Goal: Transaction & Acquisition: Book appointment/travel/reservation

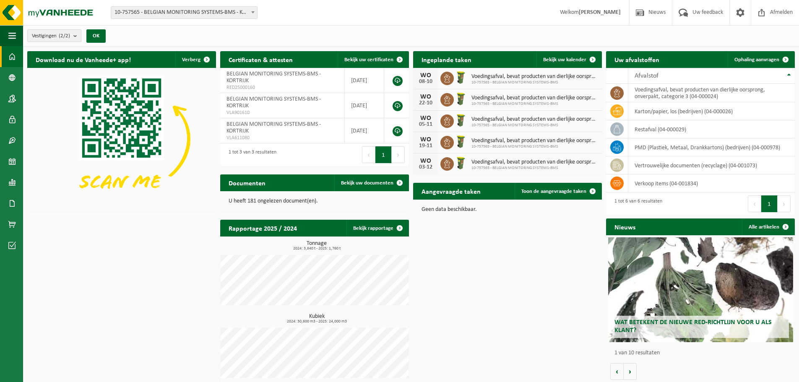
click at [78, 38] on b "submit" at bounding box center [77, 36] width 8 height 12
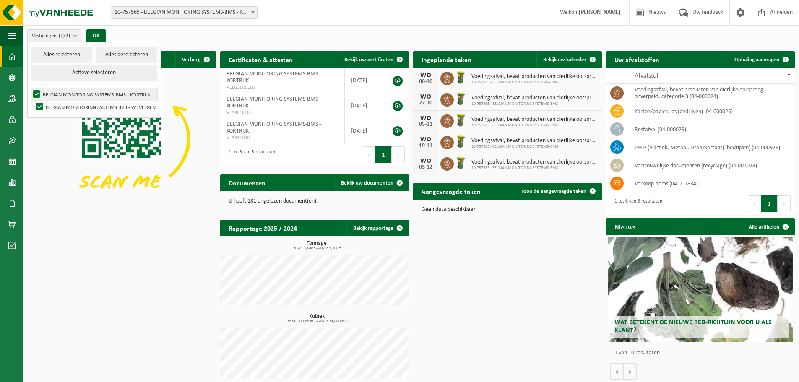
click at [55, 94] on label "BELGIAN MONITORING SYSTEMS-BMS - KORTRIJK" at bounding box center [94, 94] width 126 height 13
click at [30, 88] on input "BELGIAN MONITORING SYSTEMS-BMS - KORTRIJK" at bounding box center [29, 88] width 0 height 0
click at [35, 93] on label "BELGIAN MONITORING SYSTEMS-BMS - KORTRIJK" at bounding box center [94, 94] width 126 height 13
click at [30, 88] on input "BELGIAN MONITORING SYSTEMS-BMS - KORTRIJK" at bounding box center [29, 88] width 0 height 0
checkbox input "true"
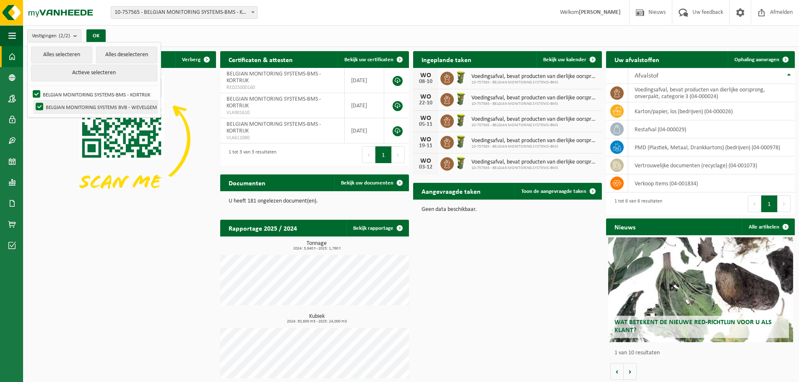
click at [38, 106] on label "BELGIAN MONITORING SYSTEMS BVB - WEVELGEM" at bounding box center [95, 107] width 123 height 13
click at [33, 101] on input "BELGIAN MONITORING SYSTEMS BVB - WEVELGEM" at bounding box center [32, 100] width 0 height 0
click at [89, 73] on button "Actieve selecteren" at bounding box center [94, 73] width 126 height 17
click at [38, 105] on label "BELGIAN MONITORING SYSTEMS BVB - WEVELGEM" at bounding box center [95, 107] width 123 height 13
click at [33, 101] on input "BELGIAN MONITORING SYSTEMS BVB - WEVELGEM" at bounding box center [32, 100] width 0 height 0
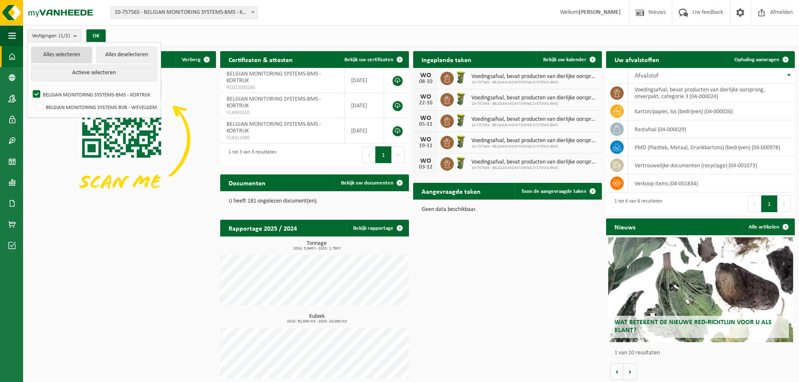
click at [59, 54] on button "Alles selecteren" at bounding box center [61, 55] width 61 height 17
checkbox input "true"
click at [100, 34] on button "OK" at bounding box center [95, 35] width 19 height 13
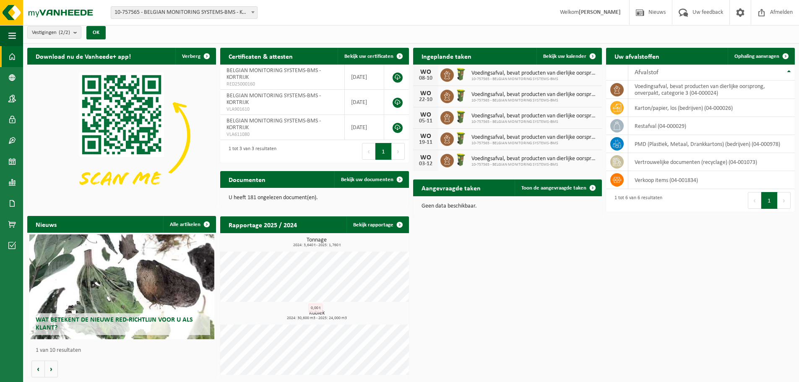
scroll to position [4, 0]
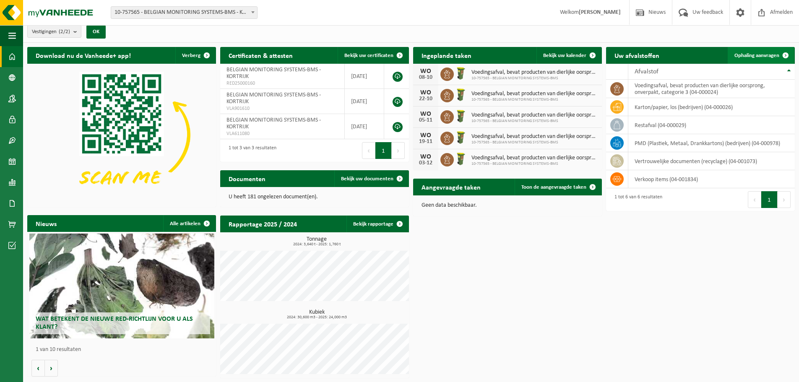
click at [786, 56] on span at bounding box center [785, 55] width 17 height 17
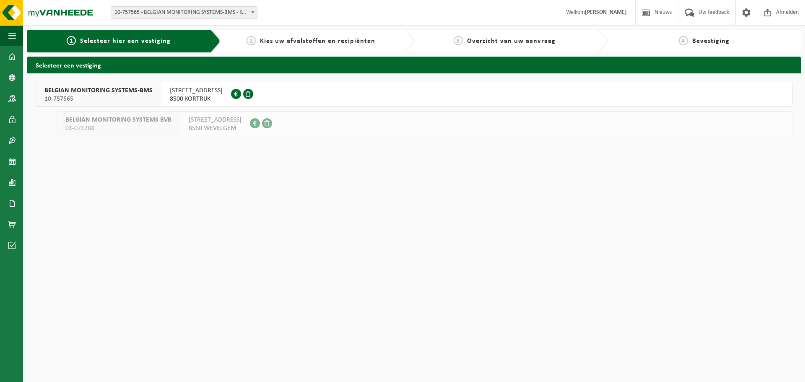
click at [189, 93] on span "[STREET_ADDRESS]" at bounding box center [196, 90] width 53 height 8
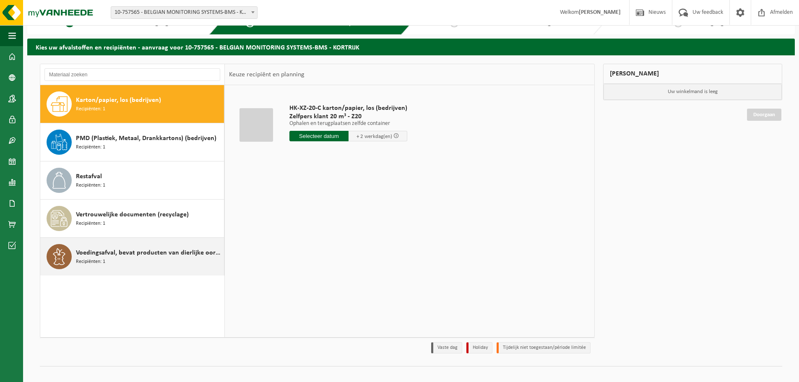
scroll to position [28, 0]
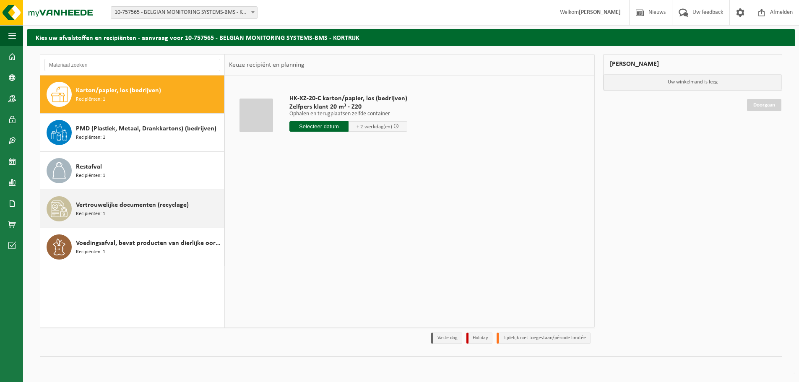
click at [109, 207] on span "Vertrouwelijke documenten (recyclage)" at bounding box center [132, 205] width 113 height 10
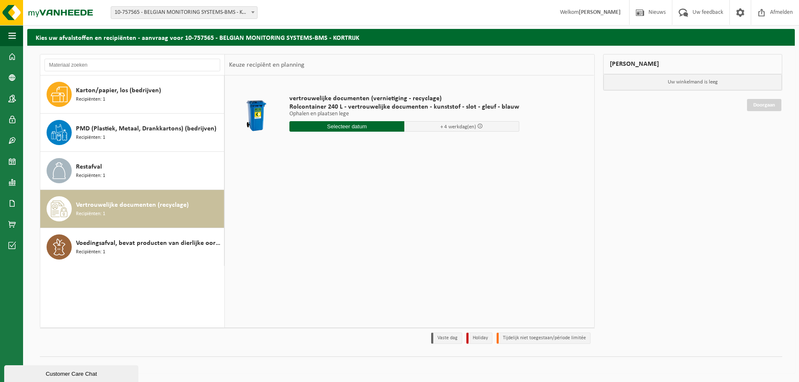
click at [331, 126] on input "text" at bounding box center [346, 126] width 115 height 10
click at [386, 145] on icon at bounding box center [384, 145] width 13 height 13
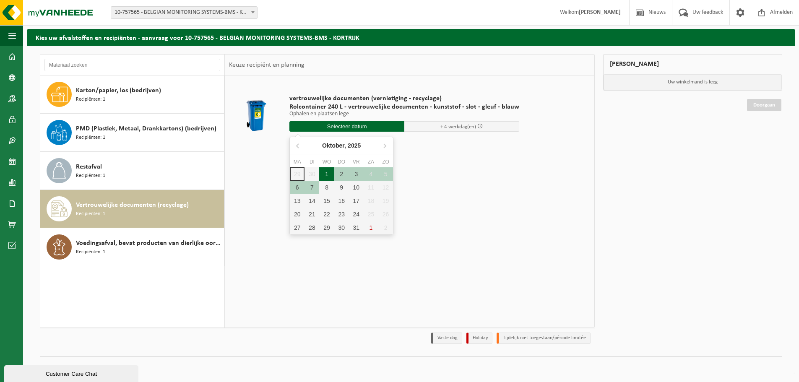
click at [327, 173] on div "1" at bounding box center [326, 173] width 15 height 13
type input "Van 2025-10-01"
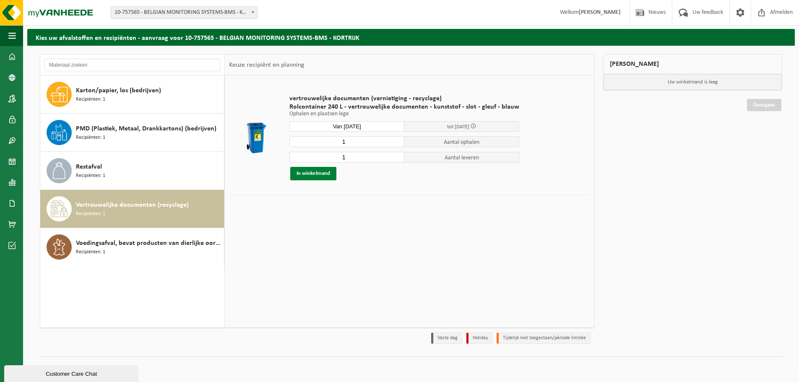
click at [309, 175] on button "In winkelmand" at bounding box center [313, 173] width 46 height 13
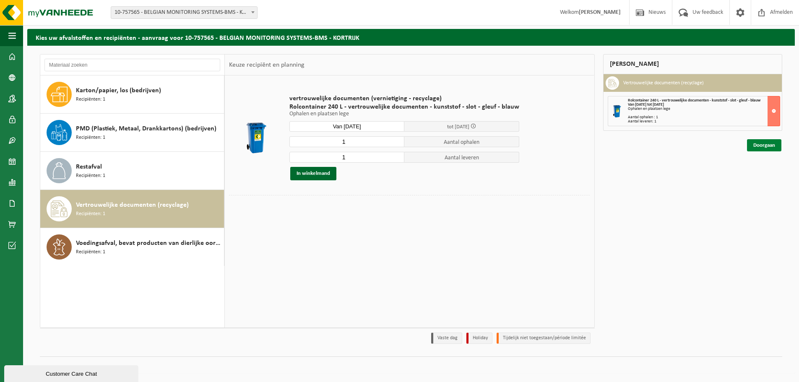
click at [760, 146] on link "Doorgaan" at bounding box center [764, 145] width 34 height 12
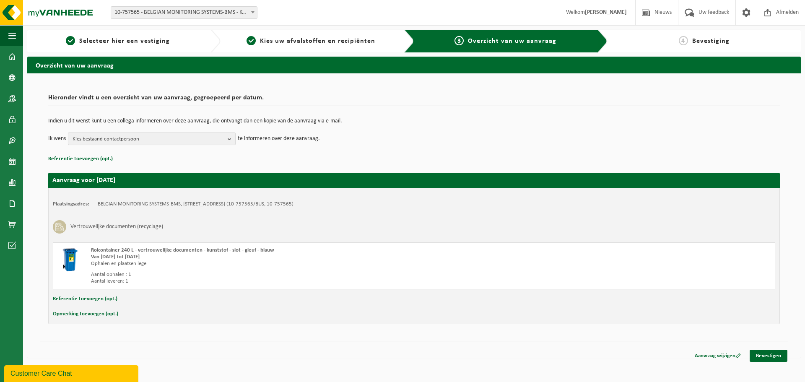
click at [227, 139] on button "Kies bestaand contactpersoon" at bounding box center [152, 138] width 168 height 13
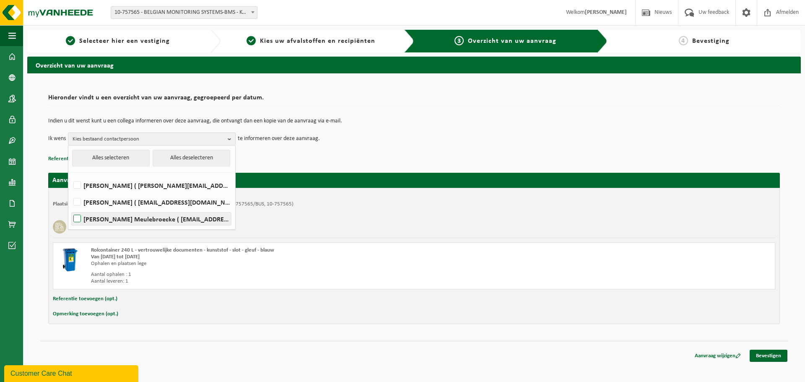
click at [78, 216] on label "Bo Vande Meulebroecke ( bo.vandemeulebroecke@bmsvision.com )" at bounding box center [151, 219] width 159 height 13
click at [70, 208] on input "Bo Vande Meulebroecke ( bo.vandemeulebroecke@bmsvision.com )" at bounding box center [70, 208] width 0 height 0
checkbox input "true"
click at [303, 234] on div "Vertrouwelijke documenten (recyclage)" at bounding box center [414, 227] width 722 height 22
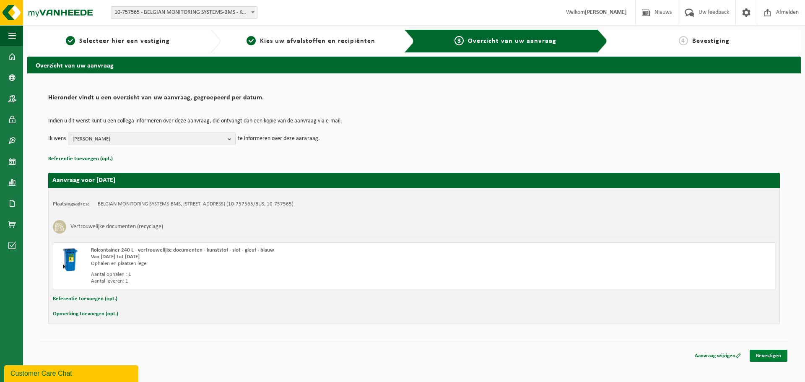
click at [768, 358] on link "Bevestigen" at bounding box center [769, 356] width 38 height 12
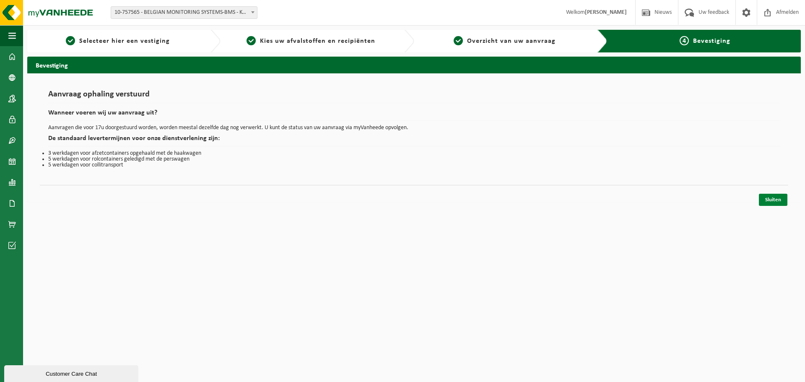
click at [770, 199] on link "Sluiten" at bounding box center [773, 200] width 29 height 12
